Goal: Information Seeking & Learning: Learn about a topic

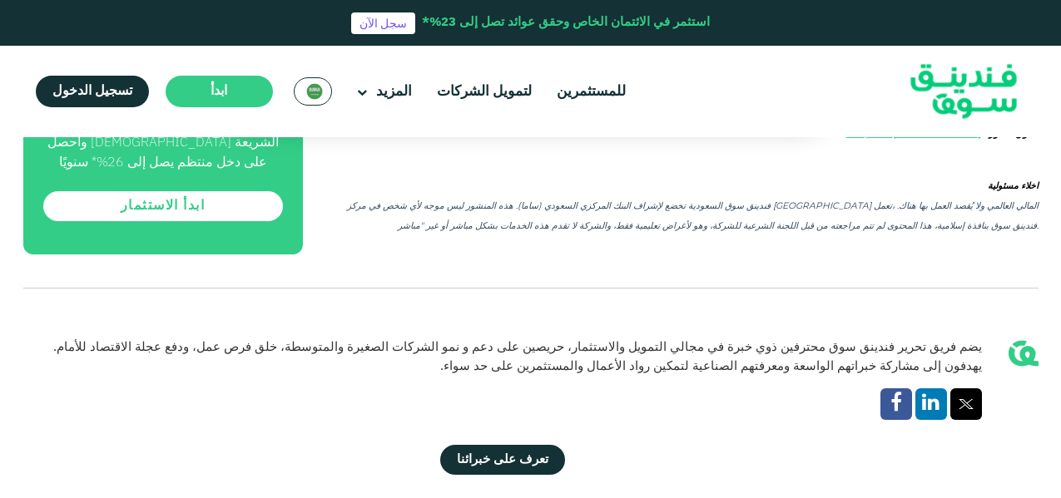
scroll to position [3229, 0]
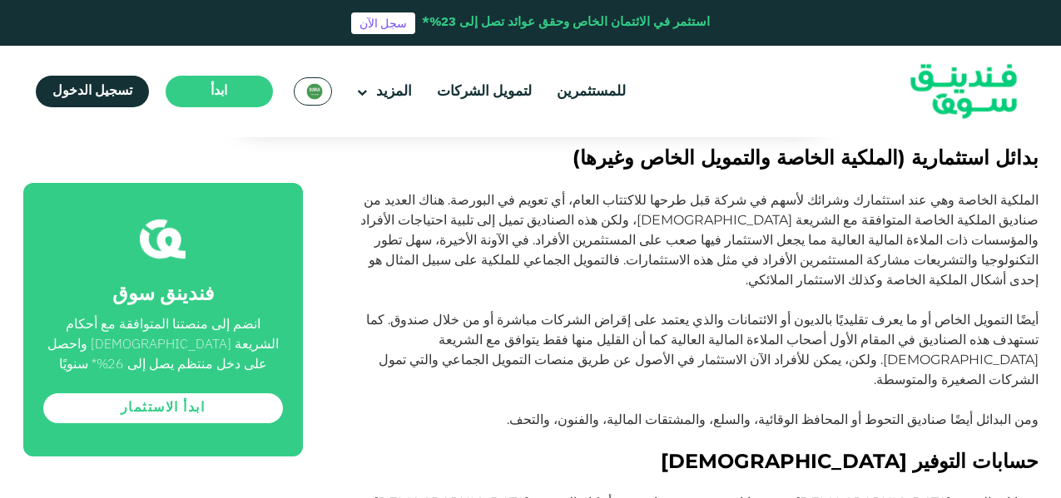
scroll to position [2663, 0]
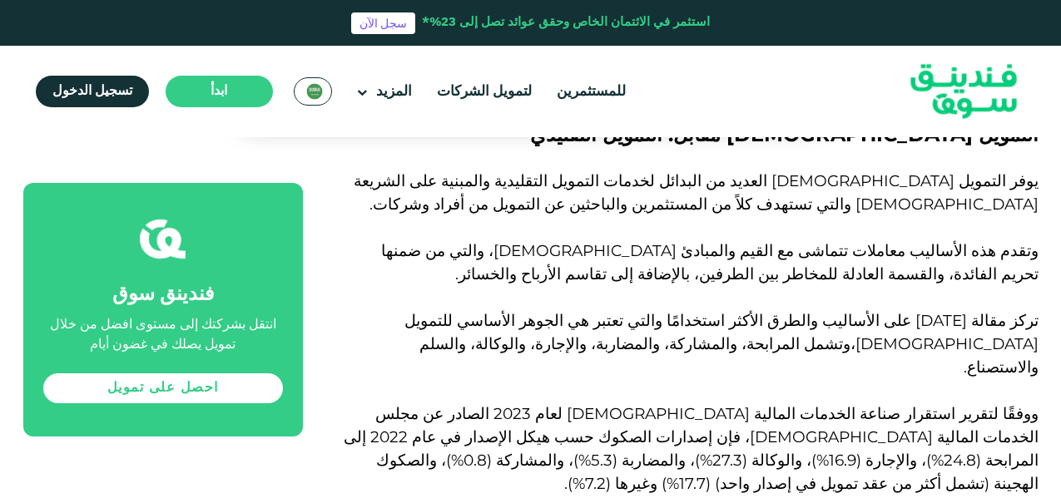
scroll to position [732, 0]
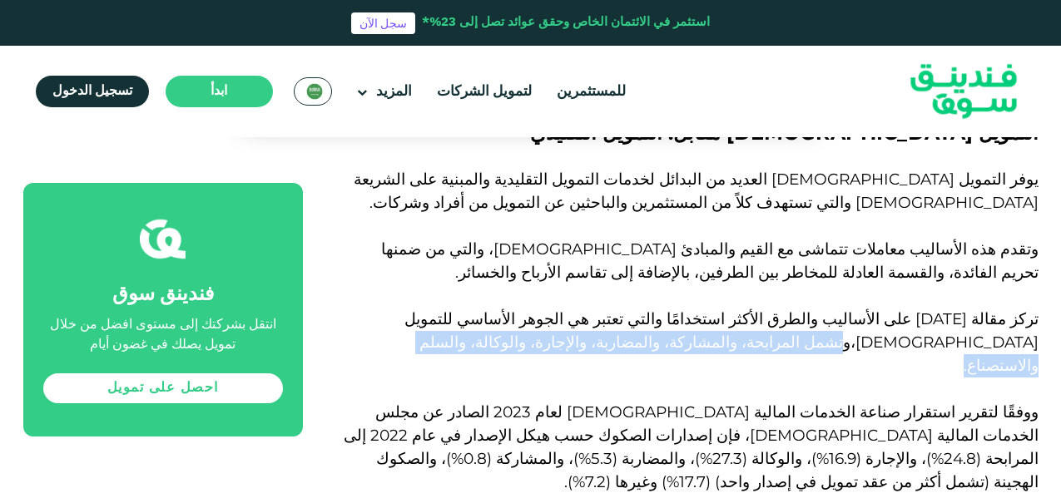
drag, startPoint x: 500, startPoint y: 268, endPoint x: 678, endPoint y: 290, distance: 179.5
click at [678, 308] on p "تركز مقالة اليوم على الأساليب والطرق الأكثر استخدامًا والتي تعتبر هي الجوهر الأ…" at bounding box center [689, 343] width 698 height 70
copy span "تشمل المرابحة، والمشاركة، والمضاربة، والإجارة، والوكالة، والسلم والاستصناع."
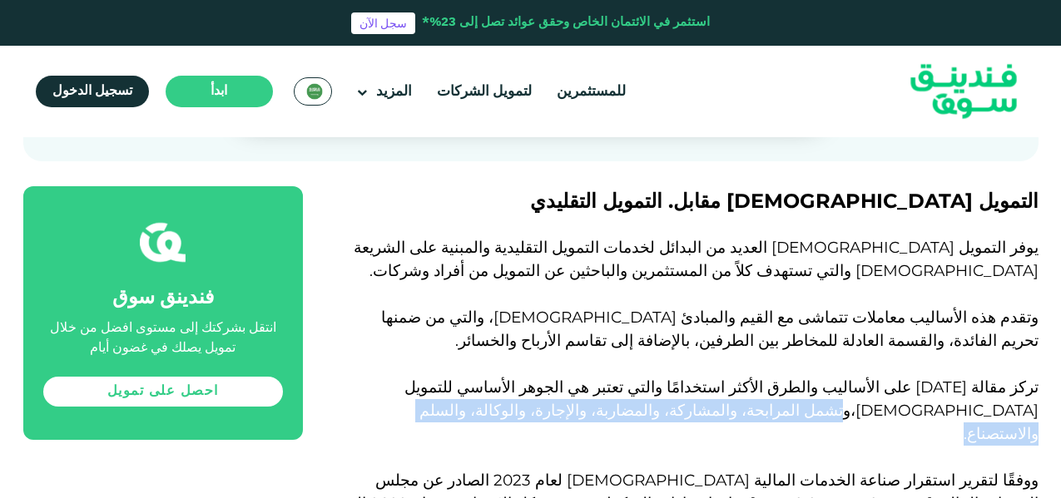
scroll to position [632, 0]
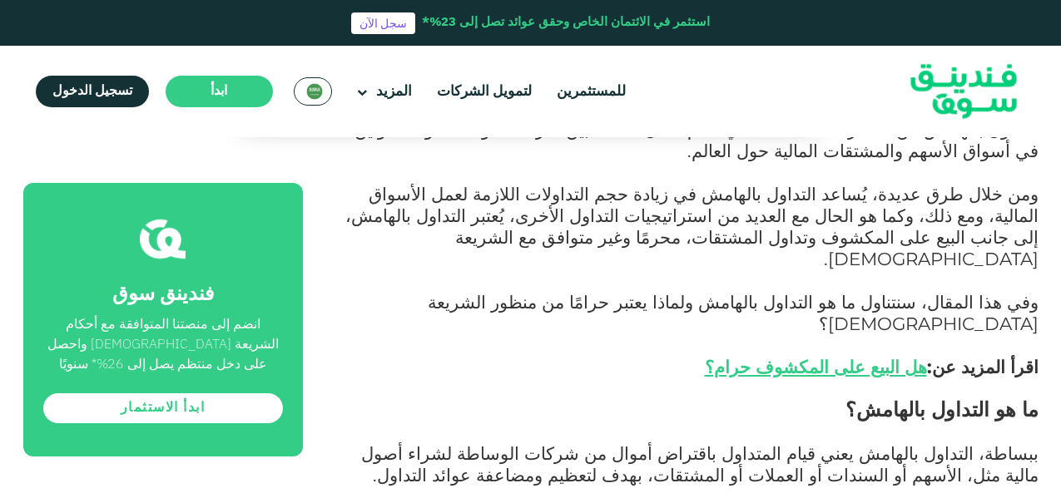
scroll to position [732, 0]
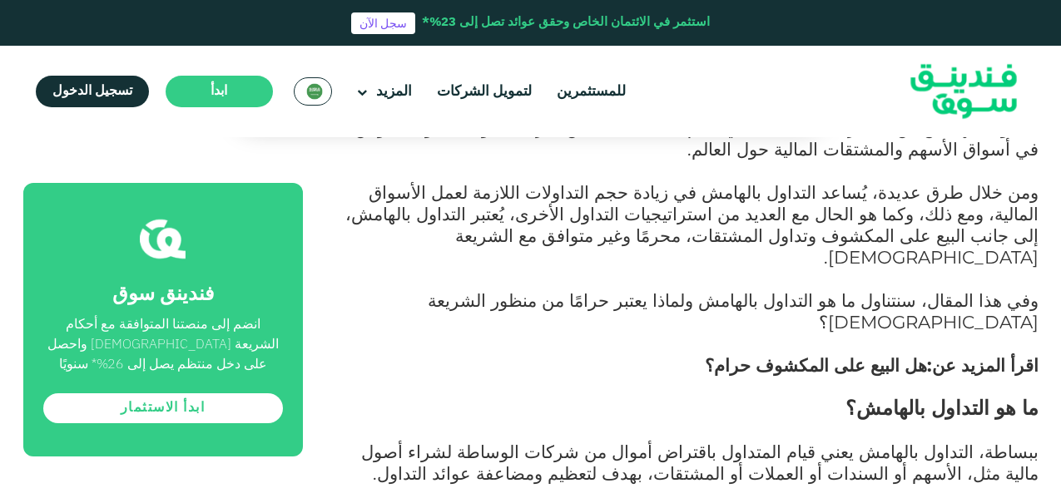
click at [855, 355] on link "هل البيع على المكشوف حرام؟" at bounding box center [816, 366] width 222 height 22
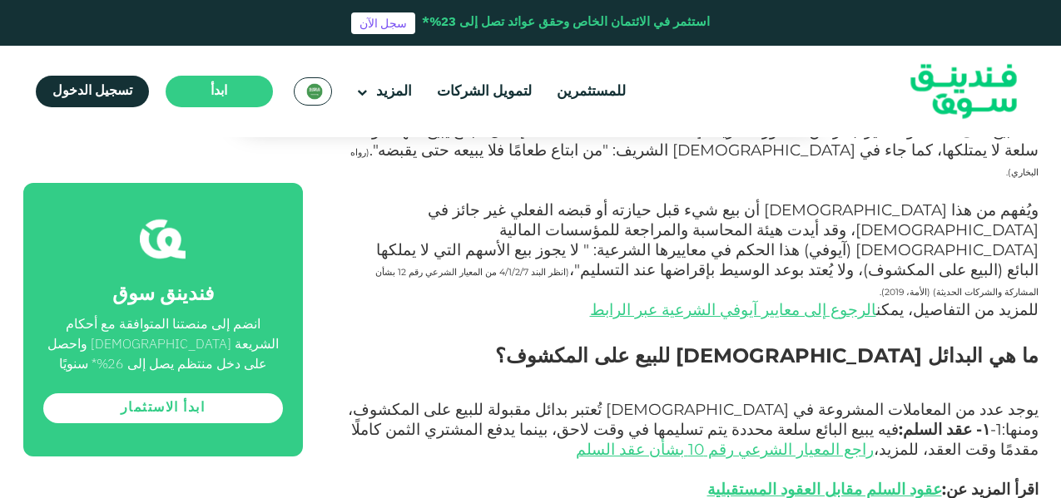
scroll to position [1897, 0]
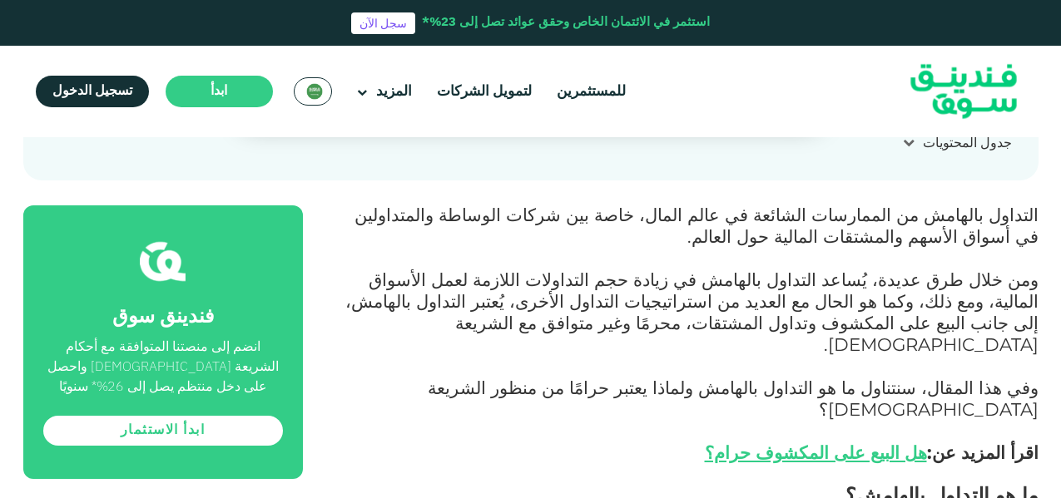
scroll to position [666, 0]
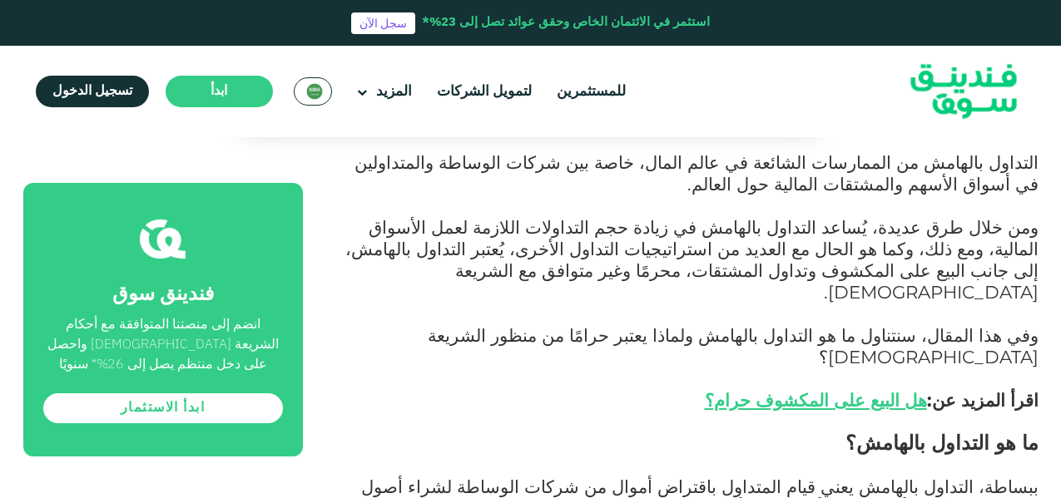
scroll to position [699, 0]
